Goal: Communication & Community: Answer question/provide support

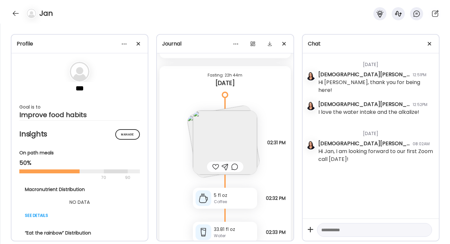
scroll to position [848, 0]
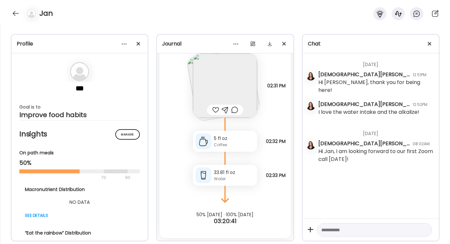
click at [324, 230] on textarea at bounding box center [368, 230] width 95 height 8
type textarea "*"
click at [15, 11] on div at bounding box center [15, 13] width 10 height 10
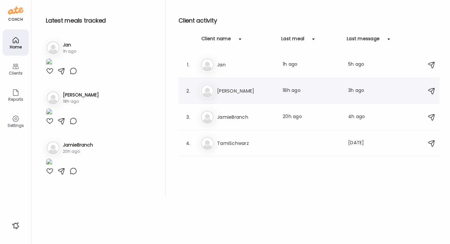
click at [228, 90] on h3 "[PERSON_NAME]" at bounding box center [246, 91] width 58 height 8
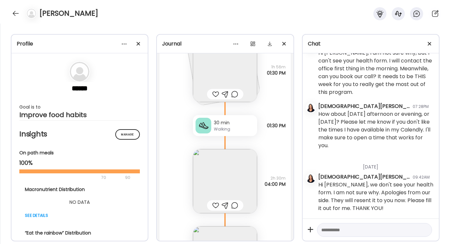
scroll to position [219, 0]
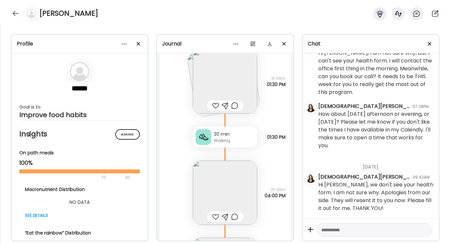
click at [226, 90] on img at bounding box center [225, 81] width 64 height 64
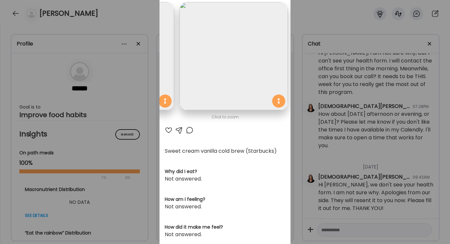
scroll to position [0, 0]
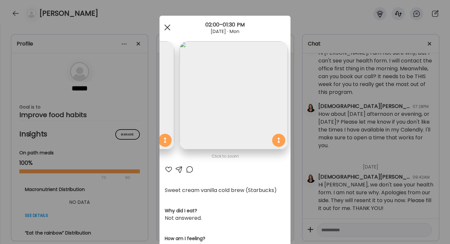
click at [168, 28] on div at bounding box center [167, 27] width 13 height 13
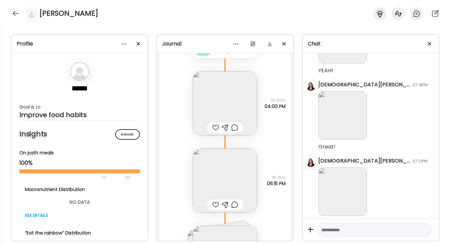
scroll to position [413, 0]
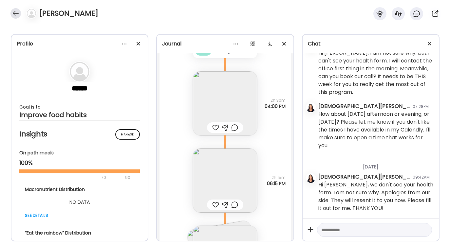
click at [17, 15] on div at bounding box center [15, 13] width 10 height 10
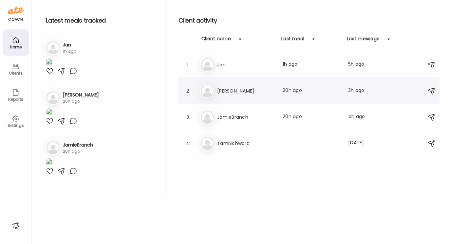
click at [225, 90] on h3 "[PERSON_NAME]" at bounding box center [246, 91] width 58 height 8
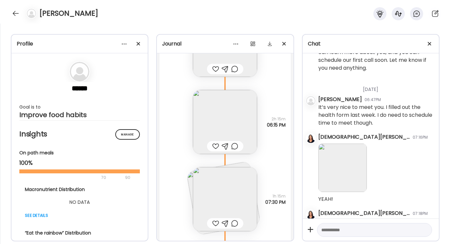
scroll to position [56, 0]
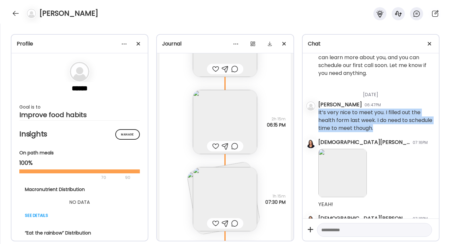
drag, startPoint x: 318, startPoint y: 112, endPoint x: 381, endPoint y: 128, distance: 65.5
click at [383, 128] on div "It’s very nice to meet you. I filled out the health form last week. I do need t…" at bounding box center [375, 121] width 115 height 24
copy div "It’s very nice to meet you. I filled out the health form last week. I do need t…"
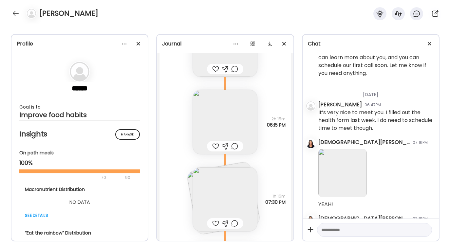
click at [393, 156] on div at bounding box center [375, 173] width 115 height 54
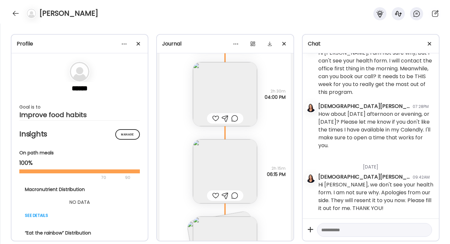
scroll to position [523, 0]
